Goal: Communication & Community: Answer question/provide support

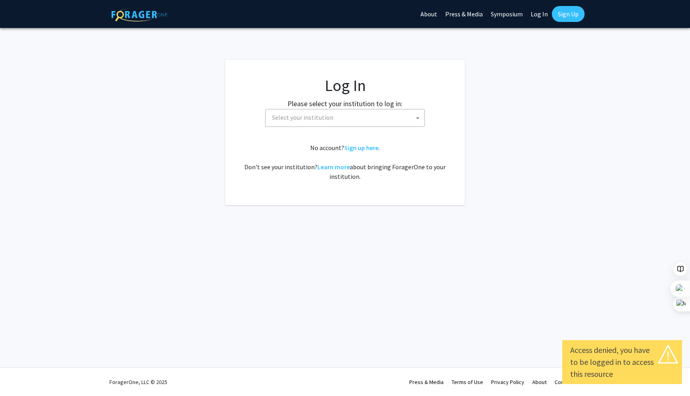
click at [543, 10] on link "Log In" at bounding box center [539, 14] width 25 height 28
select select "34"
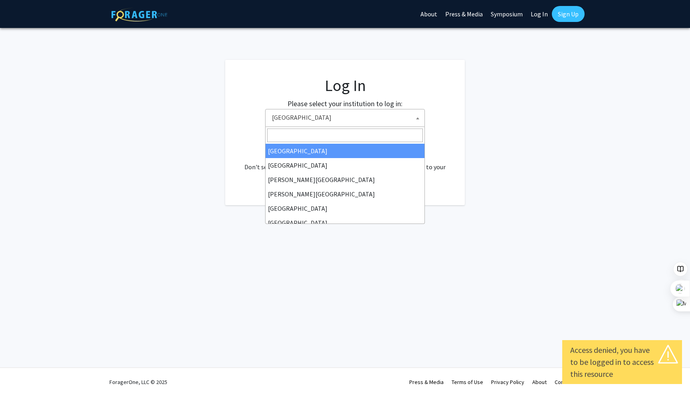
click at [349, 117] on span "Baylor University" at bounding box center [347, 117] width 156 height 16
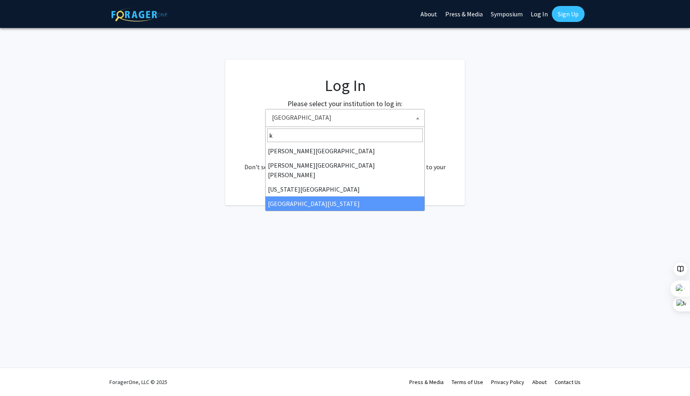
type input "k"
select select "13"
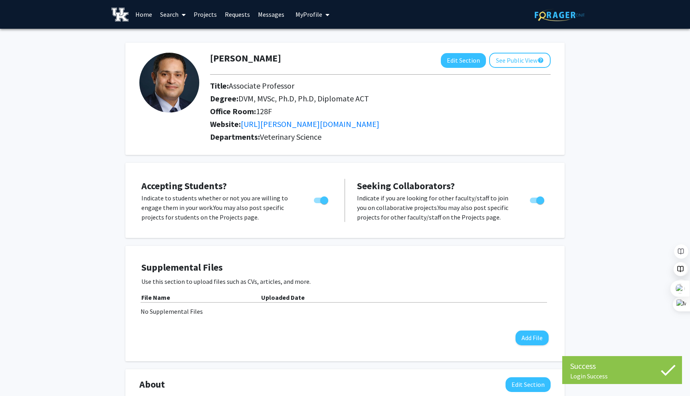
click at [237, 9] on link "Requests" at bounding box center [237, 14] width 33 height 28
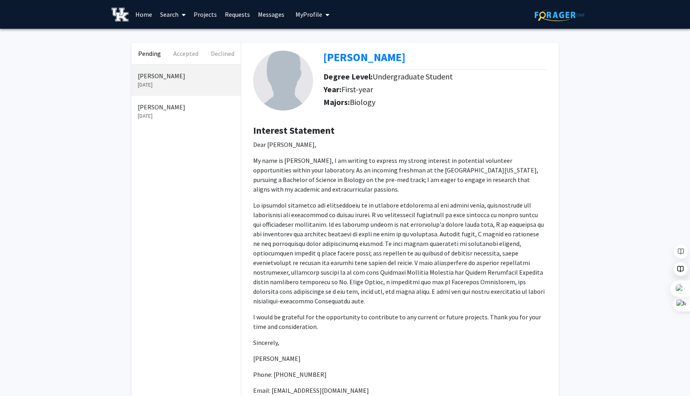
scroll to position [68, 0]
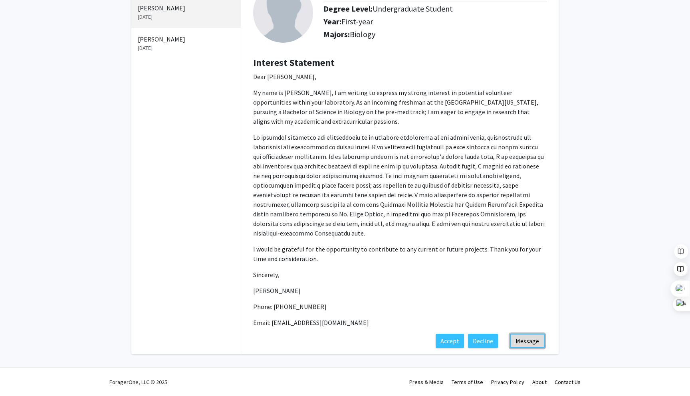
click at [528, 337] on button "Message" at bounding box center [527, 341] width 35 height 14
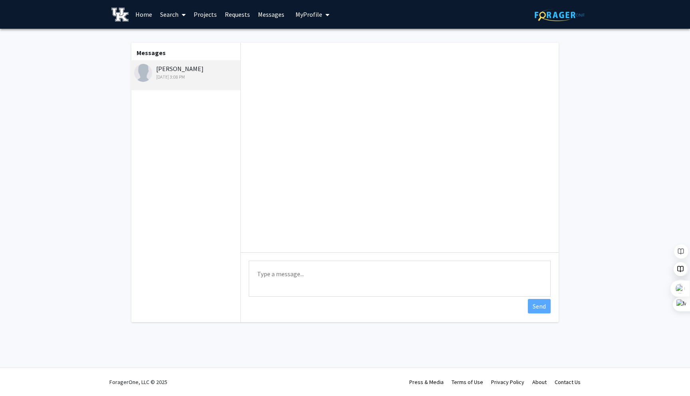
scroll to position [247, 0]
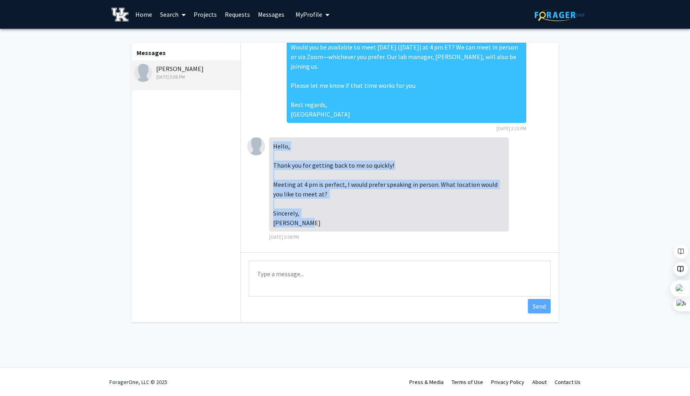
drag, startPoint x: 274, startPoint y: 145, endPoint x: 305, endPoint y: 223, distance: 84.6
click at [305, 223] on div "Hello, Thank you for getting back to me so quickly! Meeting at 4 pm is perfect,…" at bounding box center [389, 184] width 240 height 94
copy div "Hello, Thank you for getting back to me so quickly! Meeting at 4 pm is perfect,…"
click at [275, 271] on textarea "Type a message" at bounding box center [400, 279] width 302 height 36
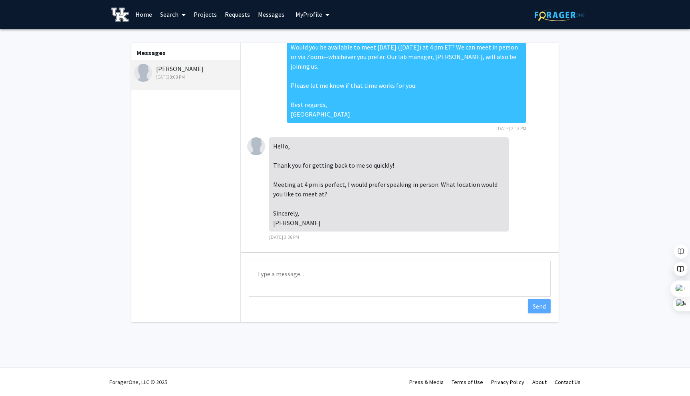
paste textarea "Hello, Thank you for getting back to me so quickly! Meeting at 4 pm is perfect,…"
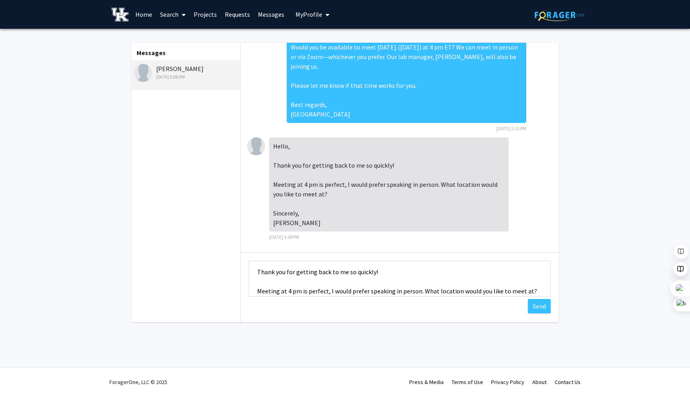
scroll to position [17, 0]
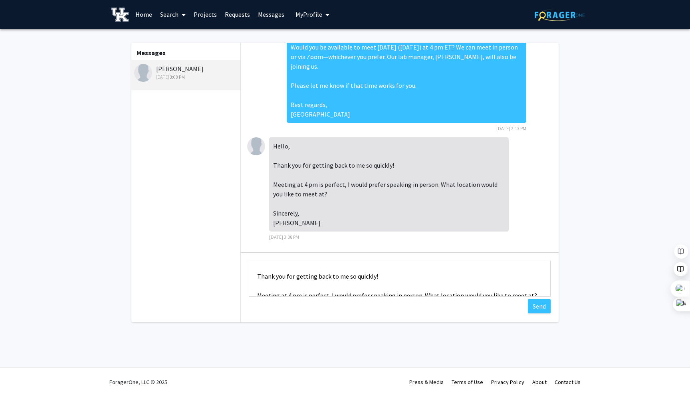
drag, startPoint x: 375, startPoint y: 272, endPoint x: 295, endPoint y: 276, distance: 79.6
click at [295, 276] on textarea "Hello, Thank you for getting back to me so quickly! Meeting at 4 pm is perfect,…" at bounding box center [400, 279] width 302 height 36
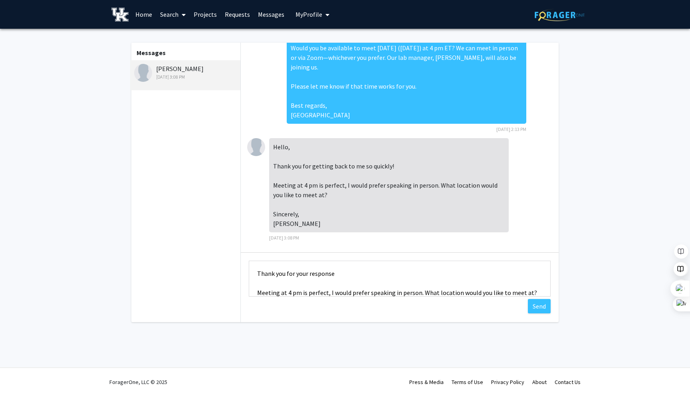
scroll to position [28, 0]
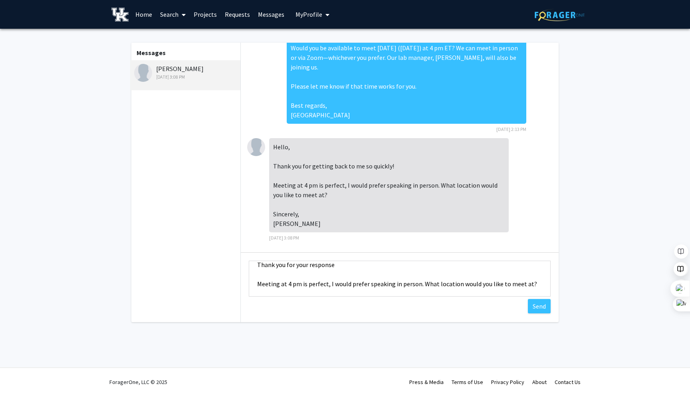
drag, startPoint x: 326, startPoint y: 283, endPoint x: 258, endPoint y: 282, distance: 67.5
click at [258, 282] on textarea "Hello, Thank you for your response Meeting at 4 pm is perfect, I would prefer s…" at bounding box center [400, 279] width 302 height 36
click at [305, 285] on textarea "Hello, Thank you for your response Excuse me, Could , I would prefer speaking i…" at bounding box center [400, 279] width 302 height 36
click at [367, 283] on textarea "Hello, Thank you for your response Excuse me, Could we meet earlier at 3 pm I w…" at bounding box center [400, 279] width 302 height 36
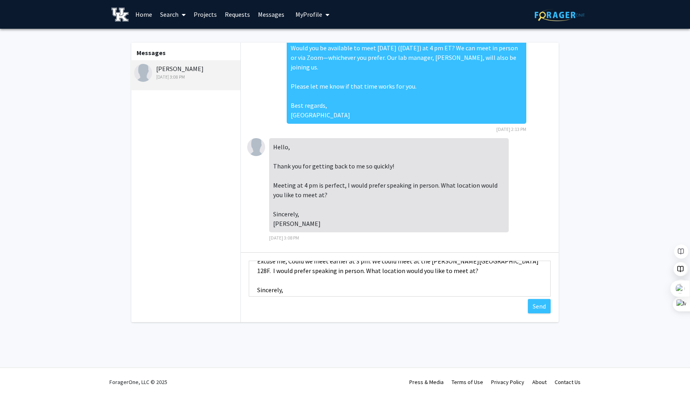
scroll to position [41, 0]
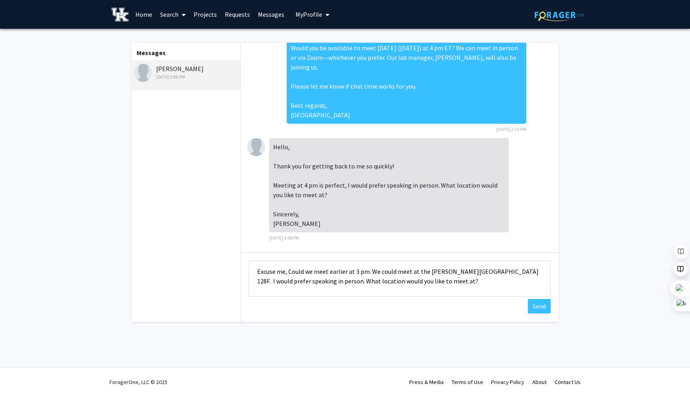
drag, startPoint x: 539, startPoint y: 271, endPoint x: 543, endPoint y: 282, distance: 11.9
click at [543, 282] on textarea "Hello, Thank you for your response Excuse me, Could we meet earlier at 3 pm. We…" at bounding box center [400, 279] width 302 height 36
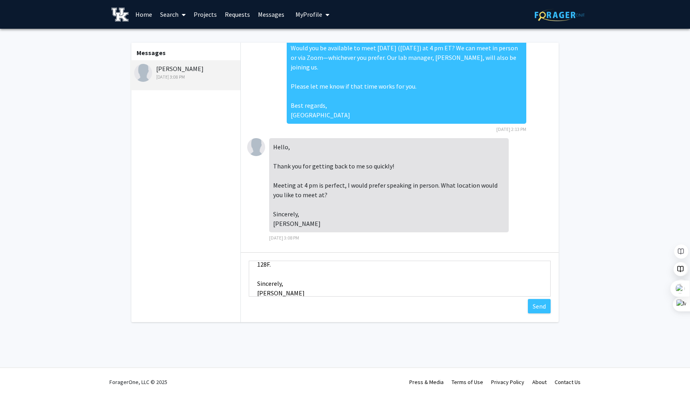
drag, startPoint x: 299, startPoint y: 282, endPoint x: 250, endPoint y: 280, distance: 49.5
click at [250, 280] on textarea "Hello, Thank you for your response Excuse me, Could we meet earlier at 3 pm. We…" at bounding box center [400, 279] width 302 height 36
drag, startPoint x: 281, startPoint y: 274, endPoint x: 255, endPoint y: 273, distance: 26.0
click at [255, 273] on textarea "Hello, Thank you for your response Excuse me, Could we meet earlier at 3 pm. We…" at bounding box center [400, 279] width 302 height 36
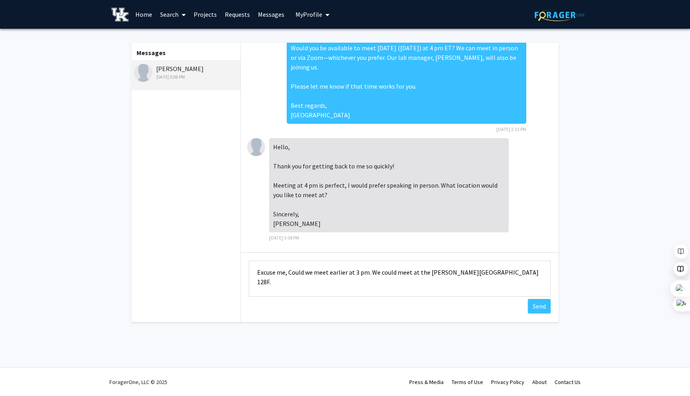
scroll to position [38, 0]
click at [536, 275] on textarea "Hello, Thank you for your response Excuse me, Could we meet earlier at 3 pm. We…" at bounding box center [400, 279] width 302 height 36
click at [400, 293] on textarea "Hello, Thank you for your response Excuse me, Could we meet earlier at 3 pm. We…" at bounding box center [400, 279] width 302 height 36
click at [397, 287] on textarea "Hello, Thank you for your response Excuse me, Could we meet earlier at 3 pm. We…" at bounding box center [400, 279] width 302 height 36
click at [271, 283] on textarea "Hello, Thank you for your response Excuse me, Could we meet earlier at 3 pm. We…" at bounding box center [400, 279] width 302 height 36
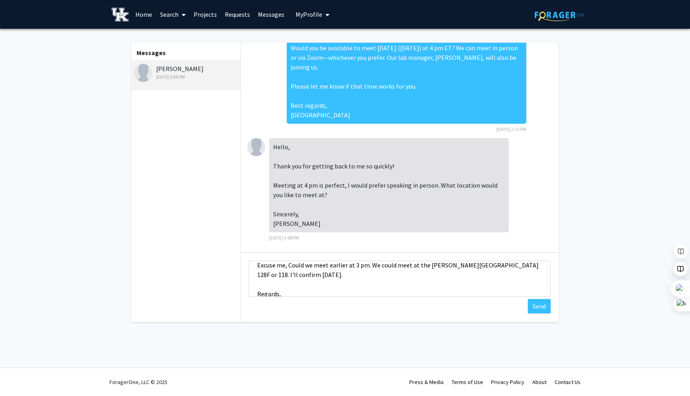
scroll to position [37, 0]
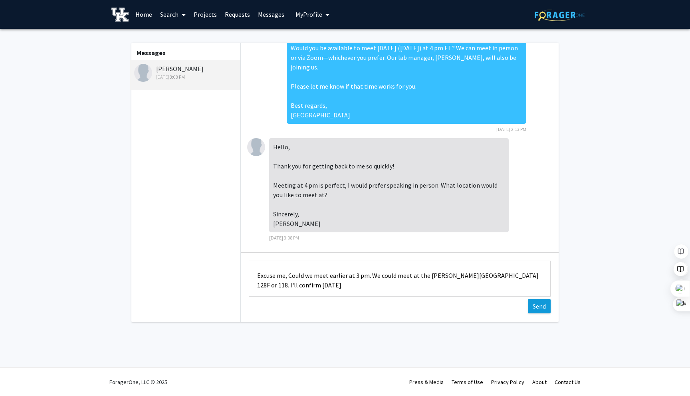
type textarea "Hello, Thank you for your response Excuse me, Could we meet earlier at 3 pm. We…"
click at [538, 308] on button "Send" at bounding box center [539, 306] width 23 height 14
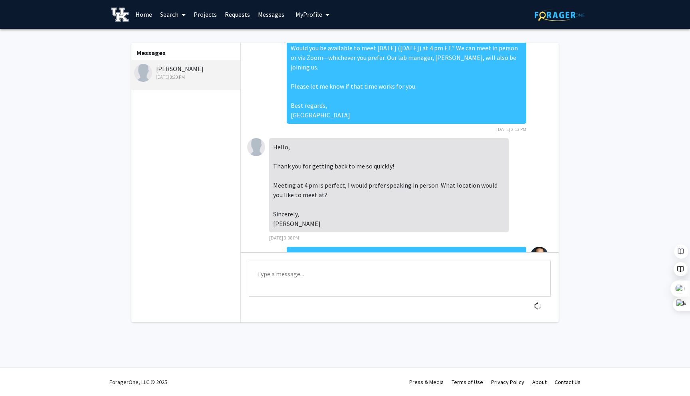
scroll to position [356, 0]
